Goal: Information Seeking & Learning: Learn about a topic

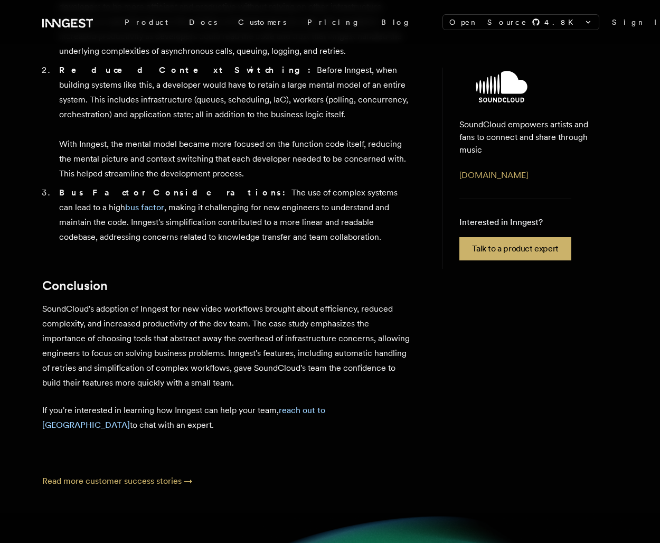
scroll to position [1147, 0]
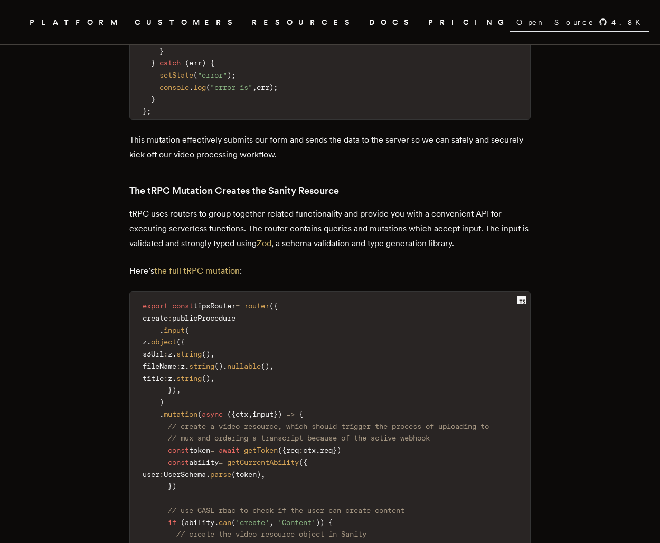
scroll to position [2135, 0]
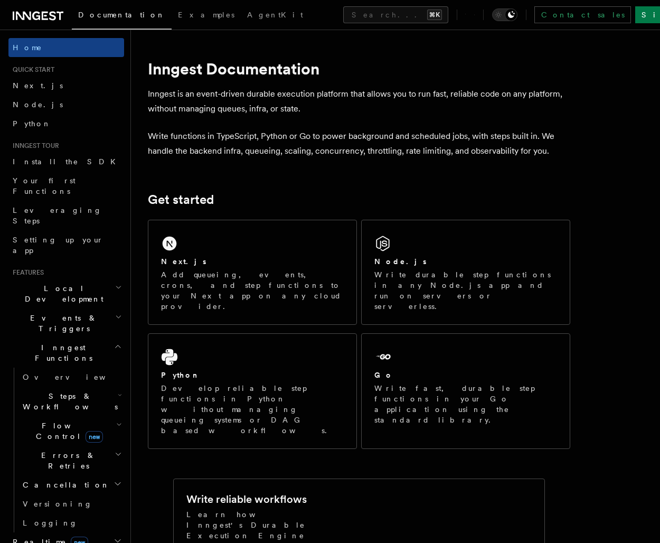
click at [230, 66] on h1 "Inngest Documentation" at bounding box center [359, 68] width 422 height 19
copy article "Inngest Documentation"
